Goal: Task Accomplishment & Management: Use online tool/utility

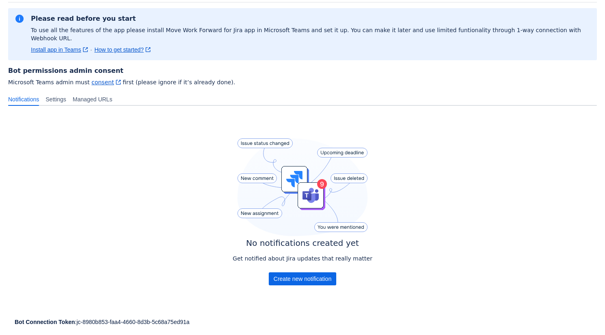
scroll to position [56, 0]
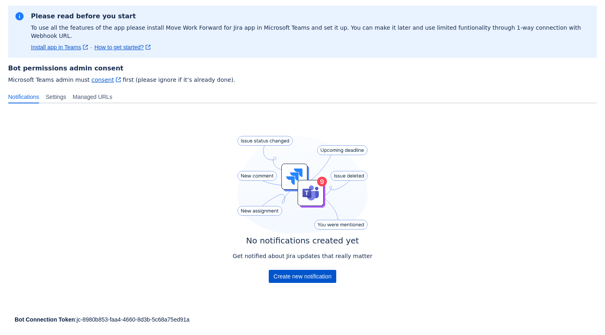
click at [315, 271] on span "Create new notification" at bounding box center [303, 276] width 58 height 13
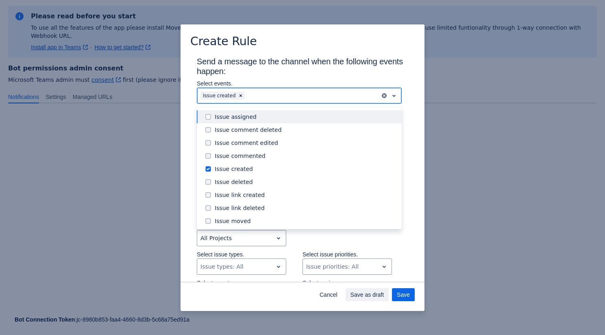
click at [304, 101] on div "Issue created" at bounding box center [288, 95] width 183 height 13
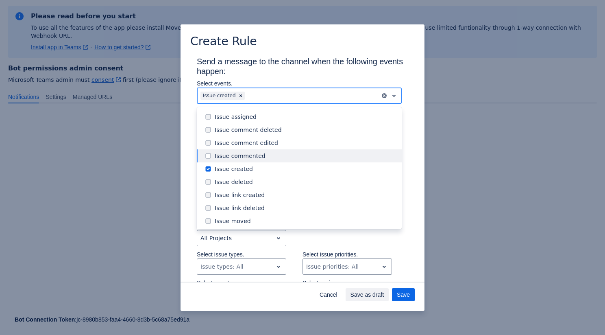
click at [278, 157] on div "Issue commented" at bounding box center [306, 156] width 182 height 8
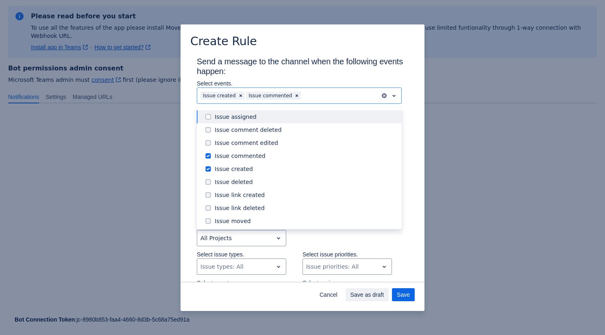
click at [315, 79] on h3 "Send a message to the channel when the following events happen:" at bounding box center [303, 68] width 212 height 23
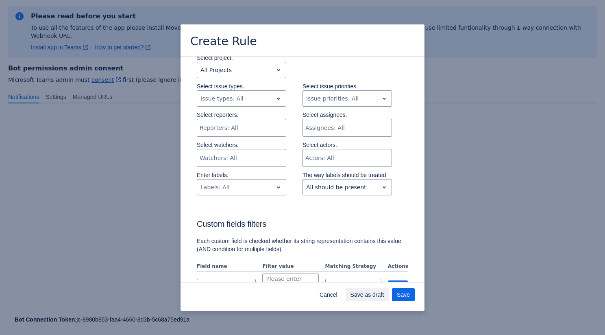
scroll to position [172, 0]
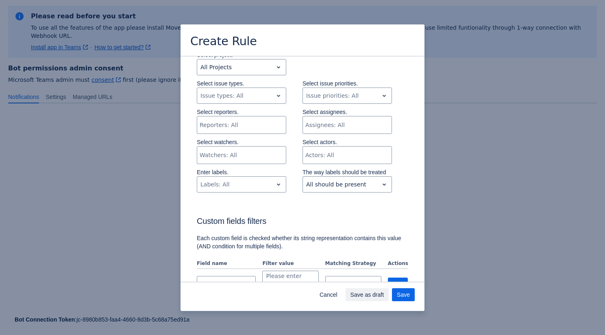
click at [269, 76] on div "Select project. All Projects" at bounding box center [242, 65] width 90 height 28
click at [265, 73] on div "All Projects" at bounding box center [235, 67] width 76 height 13
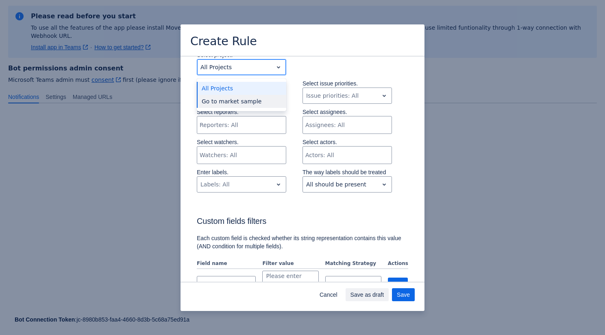
click at [262, 106] on div "Go to market sample" at bounding box center [242, 101] width 90 height 13
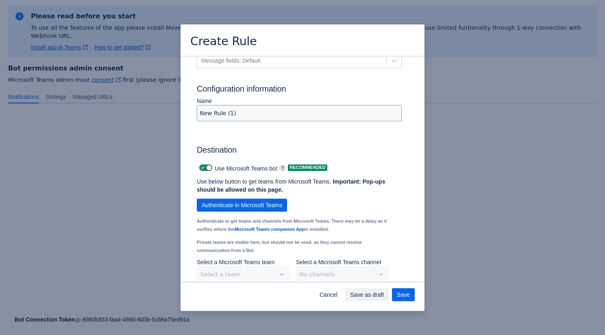
scroll to position [505, 0]
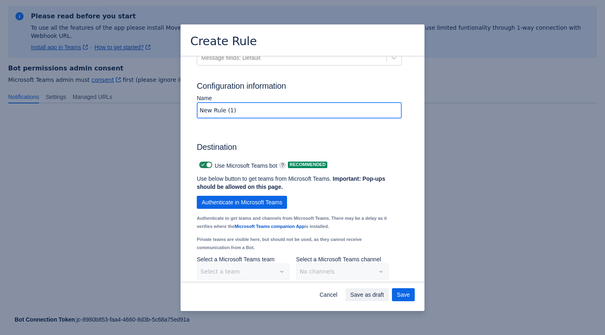
drag, startPoint x: 276, startPoint y: 122, endPoint x: 148, endPoint y: 122, distance: 128.2
click at [148, 122] on div "Create Rule Send a message to the channel when the following events happen: Sel…" at bounding box center [302, 167] width 605 height 335
type input "Bot Rule"
click at [278, 209] on span "Authenticate in Microsoft Teams" at bounding box center [242, 202] width 81 height 13
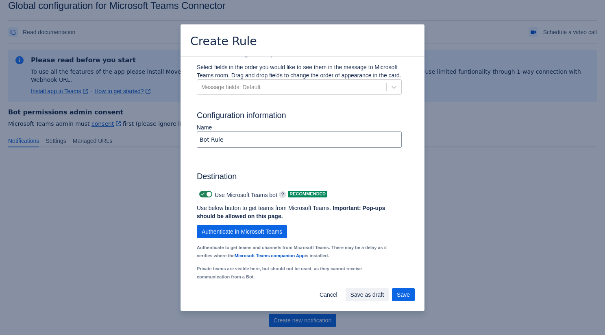
scroll to position [566, 0]
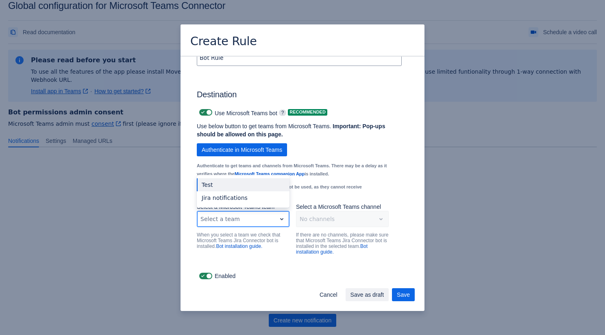
click at [263, 221] on div "Scrollable content" at bounding box center [237, 219] width 72 height 10
click at [240, 185] on div "Test" at bounding box center [243, 184] width 93 height 13
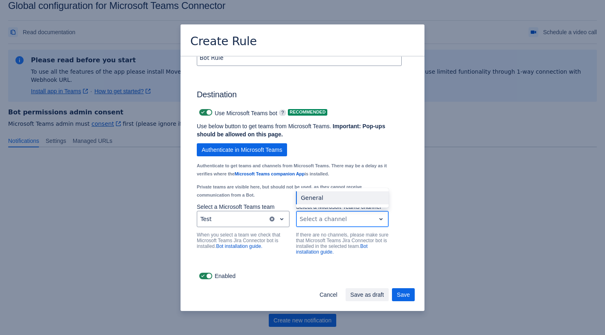
click at [321, 219] on div "Scrollable content" at bounding box center [336, 219] width 72 height 10
click at [325, 199] on div "General" at bounding box center [342, 197] width 93 height 13
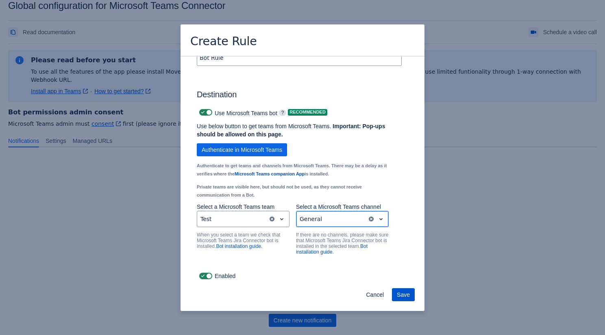
click at [406, 291] on span "Save" at bounding box center [403, 294] width 13 height 13
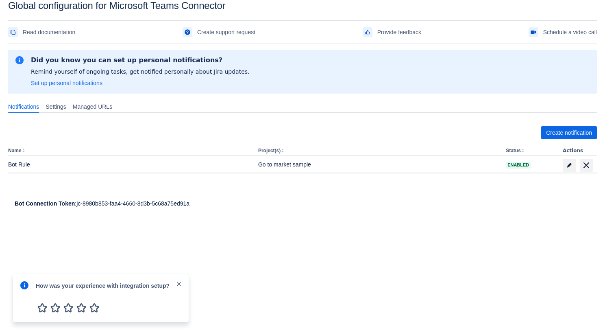
click at [181, 281] on span "close" at bounding box center [179, 284] width 7 height 7
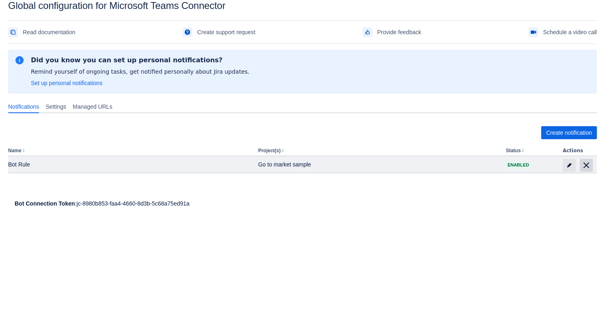
click at [586, 164] on span "delete" at bounding box center [587, 165] width 10 height 10
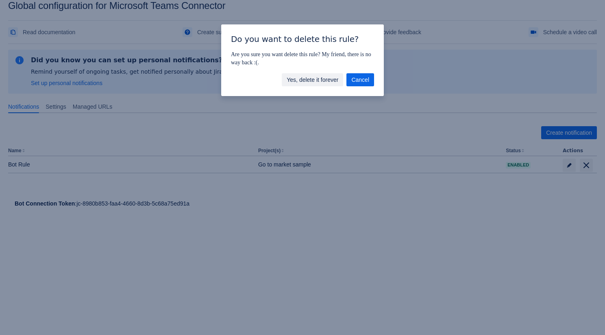
click at [332, 77] on span "Yes, delete it forever" at bounding box center [313, 79] width 52 height 13
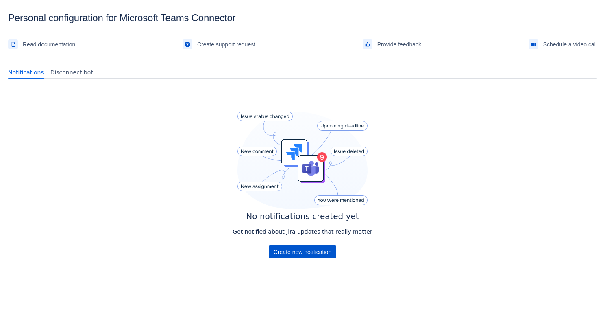
click at [320, 247] on span "Create new notification" at bounding box center [303, 251] width 58 height 13
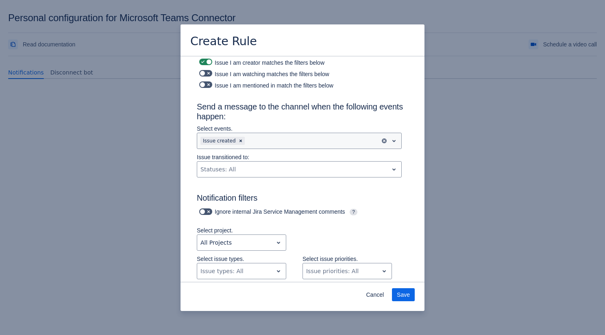
scroll to position [35, 0]
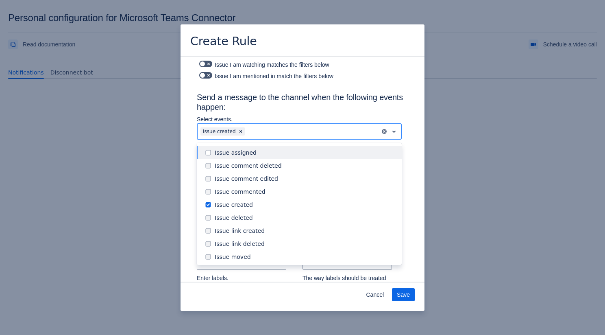
click at [273, 134] on div at bounding box center [312, 132] width 131 height 10
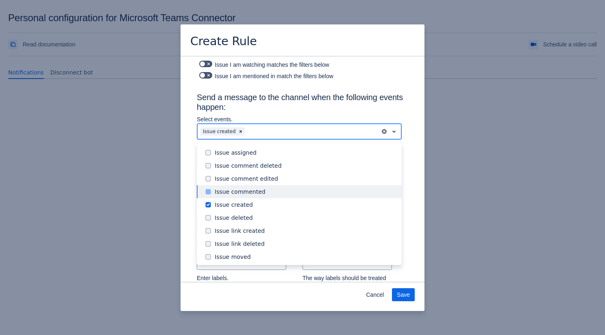
click at [263, 190] on div "Issue commented" at bounding box center [306, 192] width 182 height 8
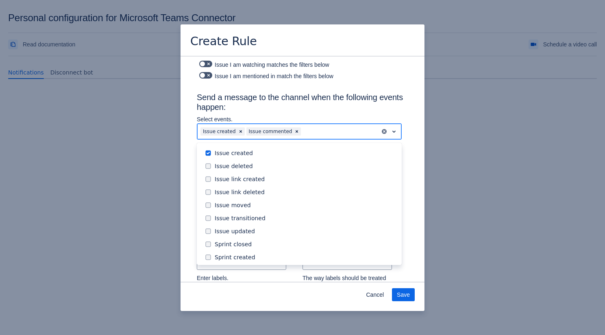
scroll to position [53, 0]
click at [249, 232] on div "Issue updated" at bounding box center [306, 230] width 182 height 8
click at [318, 117] on p "Select events." at bounding box center [299, 119] width 205 height 8
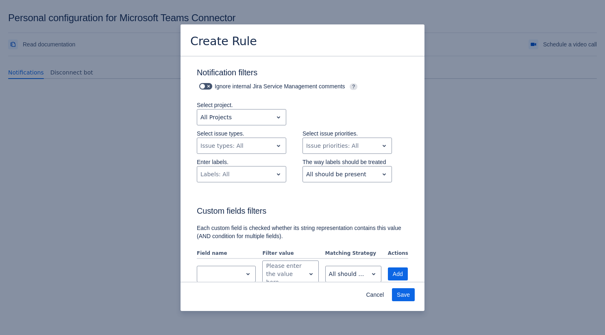
scroll to position [158, 0]
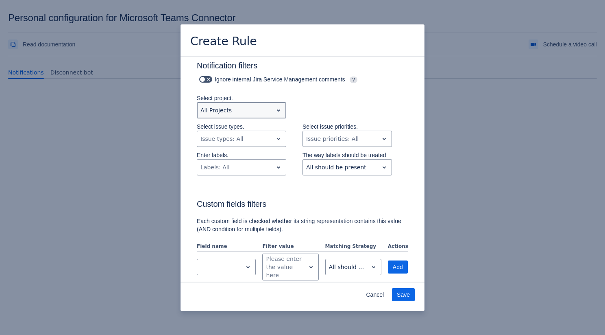
click at [272, 111] on div "All Projects" at bounding box center [235, 110] width 76 height 13
click at [301, 101] on div "Select project. All Projects" at bounding box center [295, 108] width 228 height 28
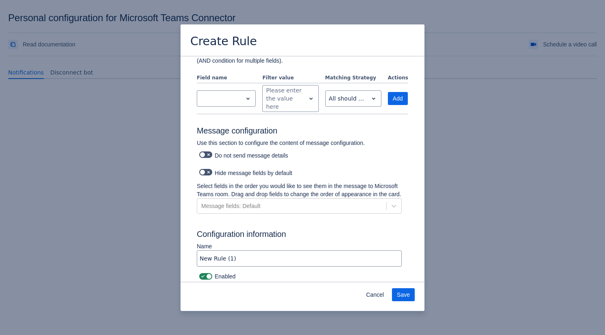
scroll to position [335, 0]
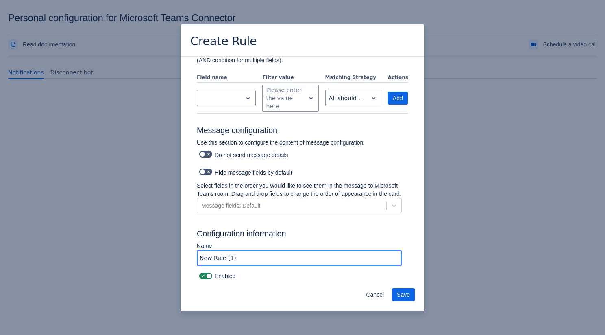
drag, startPoint x: 242, startPoint y: 260, endPoint x: 181, endPoint y: 256, distance: 60.4
click at [181, 256] on div "Notify me when Issue I am assignee matches the filters below Issue I am creator…" at bounding box center [303, 6] width 244 height 553
type input "Bot Rule Personal"
click at [407, 295] on span "Save" at bounding box center [403, 294] width 13 height 13
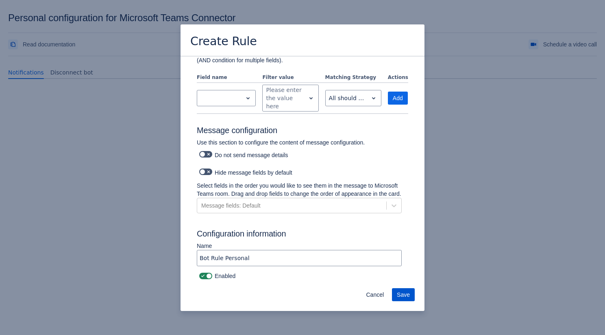
scroll to position [0, 0]
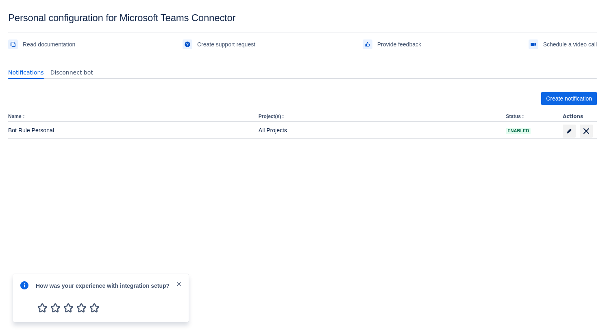
click at [179, 282] on span "close" at bounding box center [179, 284] width 7 height 7
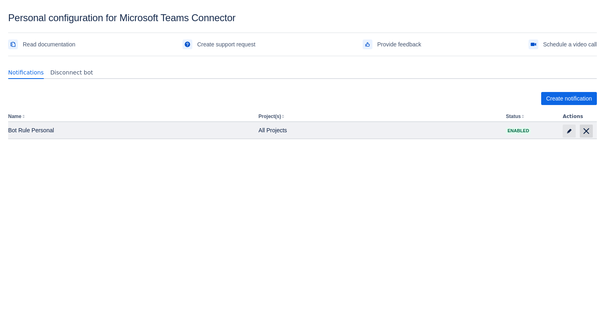
click at [586, 130] on span "delete" at bounding box center [587, 131] width 10 height 10
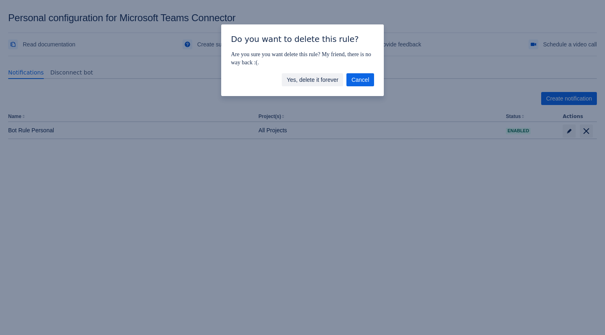
click at [335, 78] on span "Yes, delete it forever" at bounding box center [313, 79] width 52 height 13
